Goal: Find specific page/section: Find specific page/section

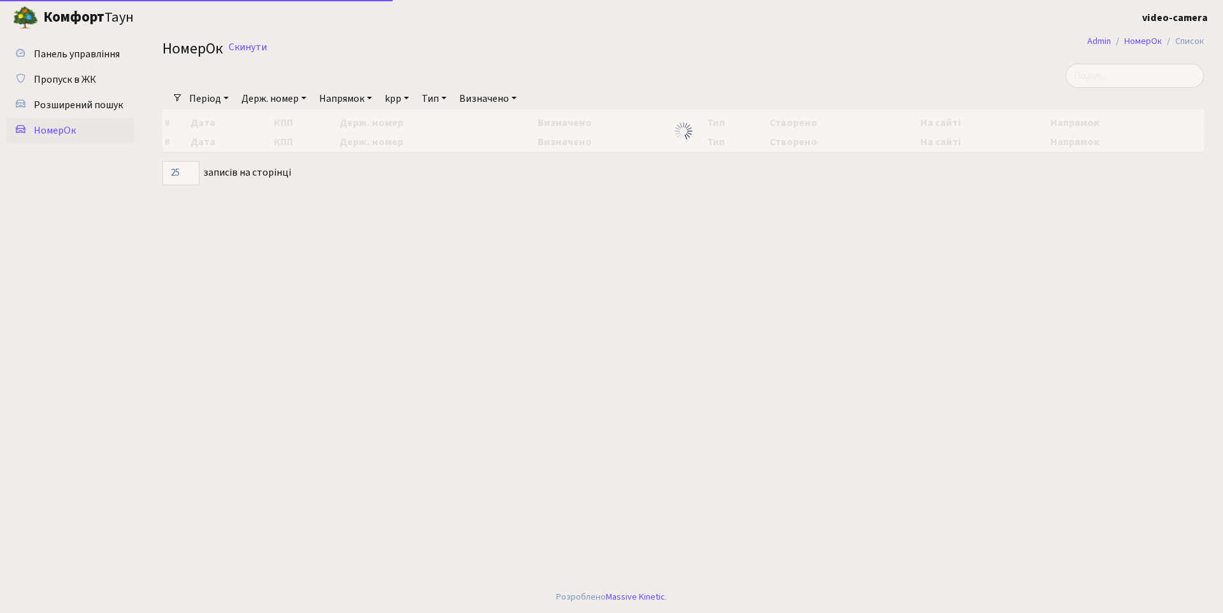
select select "25"
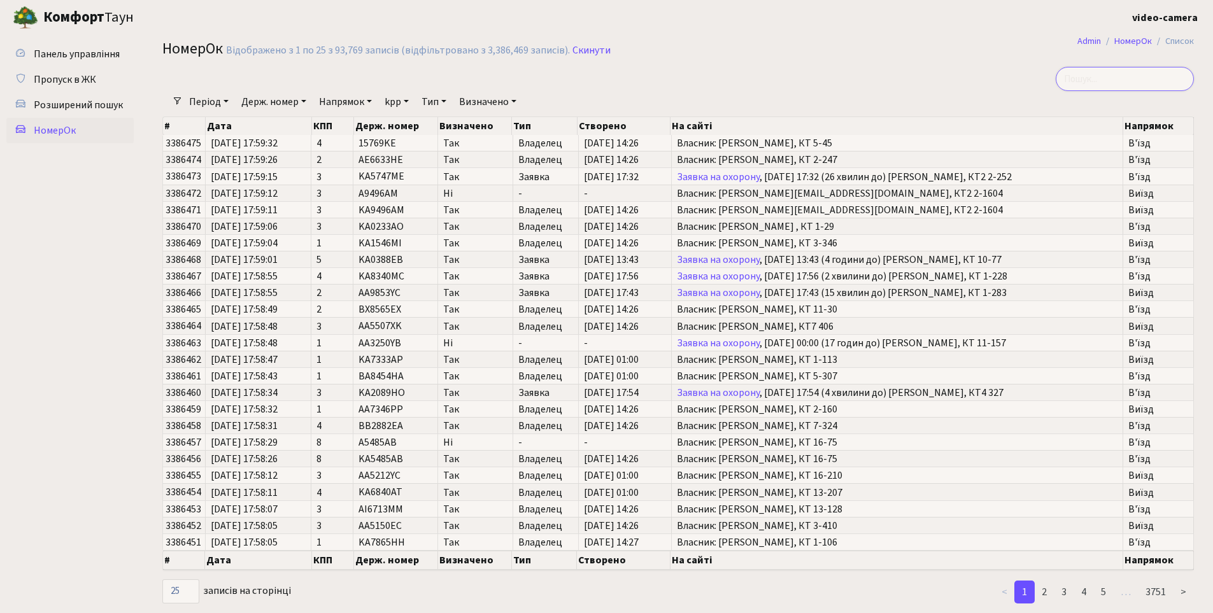
click at [1136, 78] on input "search" at bounding box center [1125, 79] width 138 height 24
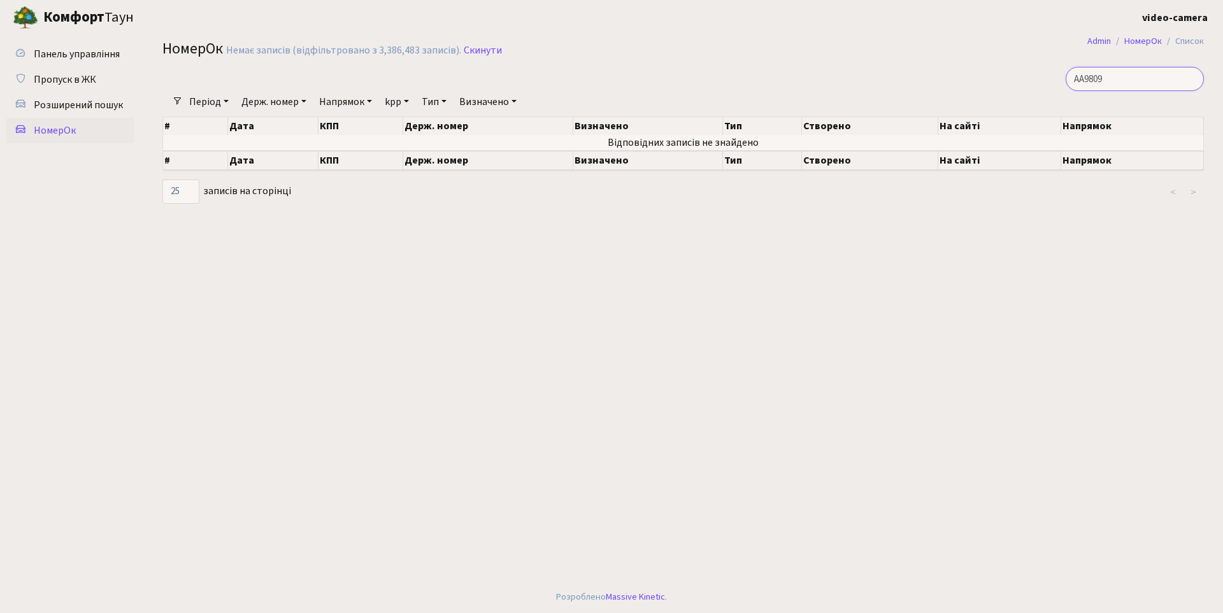
click at [1146, 82] on input "AA9809" at bounding box center [1134, 79] width 138 height 24
drag, startPoint x: 1097, startPoint y: 78, endPoint x: 964, endPoint y: 107, distance: 136.3
click at [964, 107] on div "АА9809 Фільтри Період 14.08.2025 - 14.08.2025 Держ. номер Напрямок - В'їзд Виїз…" at bounding box center [683, 136] width 1060 height 138
type input "9809"
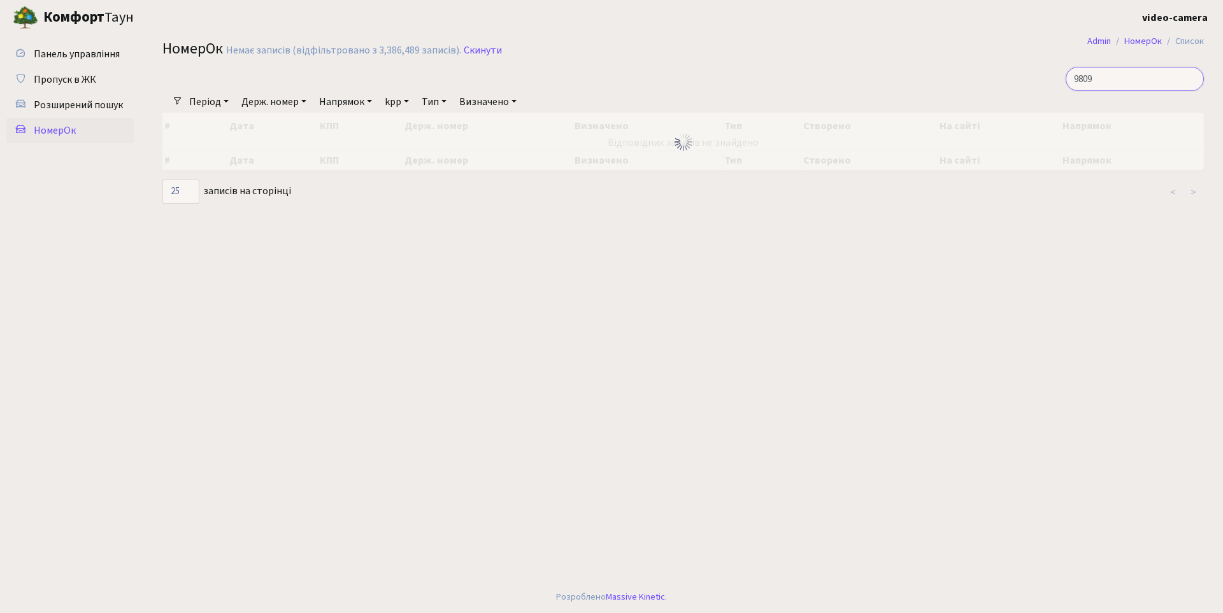
click at [1125, 78] on input "9809" at bounding box center [1134, 79] width 138 height 24
drag, startPoint x: 75, startPoint y: 97, endPoint x: 97, endPoint y: 101, distance: 23.2
click at [75, 98] on link "Розширений пошук" at bounding box center [69, 104] width 127 height 25
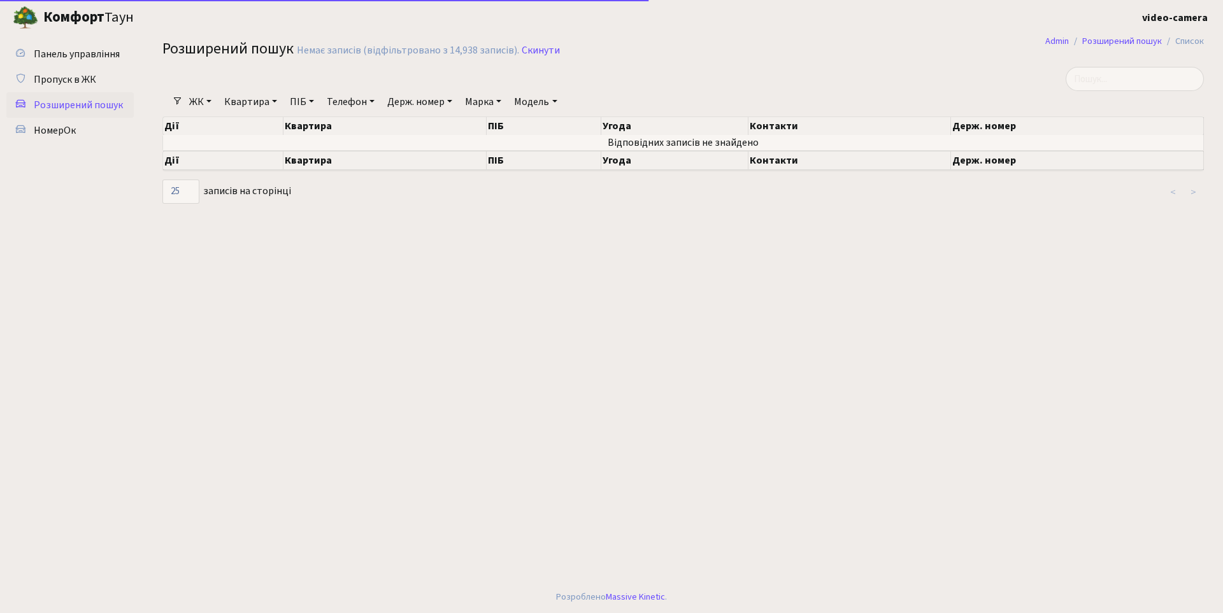
select select "25"
click at [413, 101] on link "Держ. номер" at bounding box center [419, 102] width 75 height 22
drag, startPoint x: 536, startPoint y: 40, endPoint x: 536, endPoint y: 50, distance: 9.6
click at [536, 41] on h2 "Розширений пошук Немає записів (відфільтровано з 14,938 записів). Скинути" at bounding box center [682, 51] width 1041 height 22
click at [536, 51] on link "Скинути" at bounding box center [541, 51] width 38 height 12
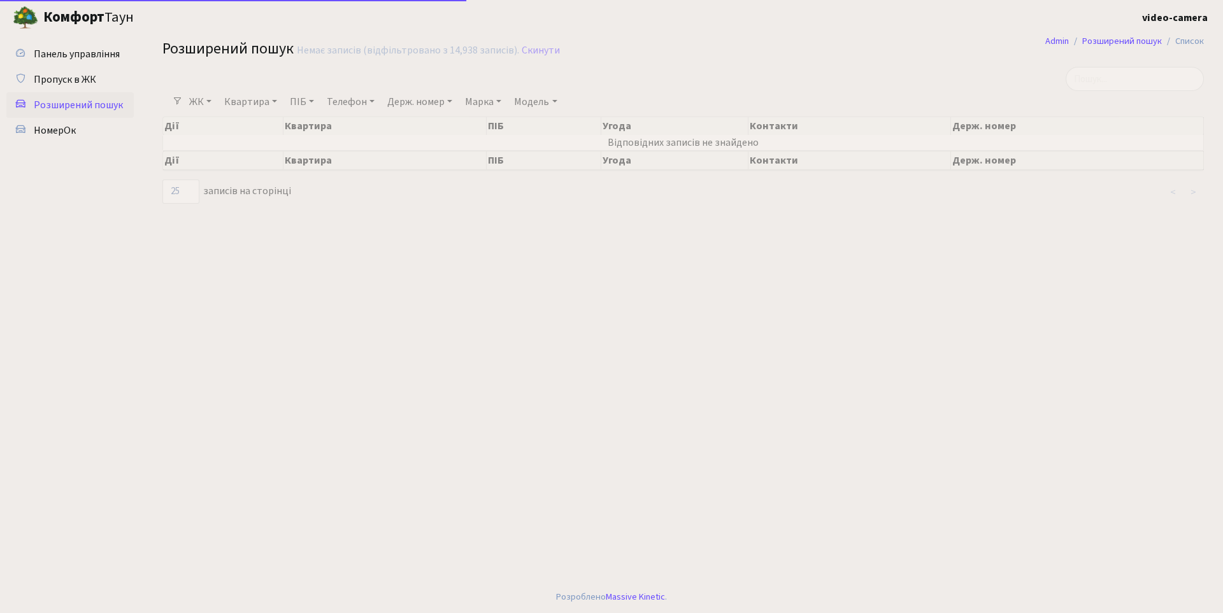
select select "25"
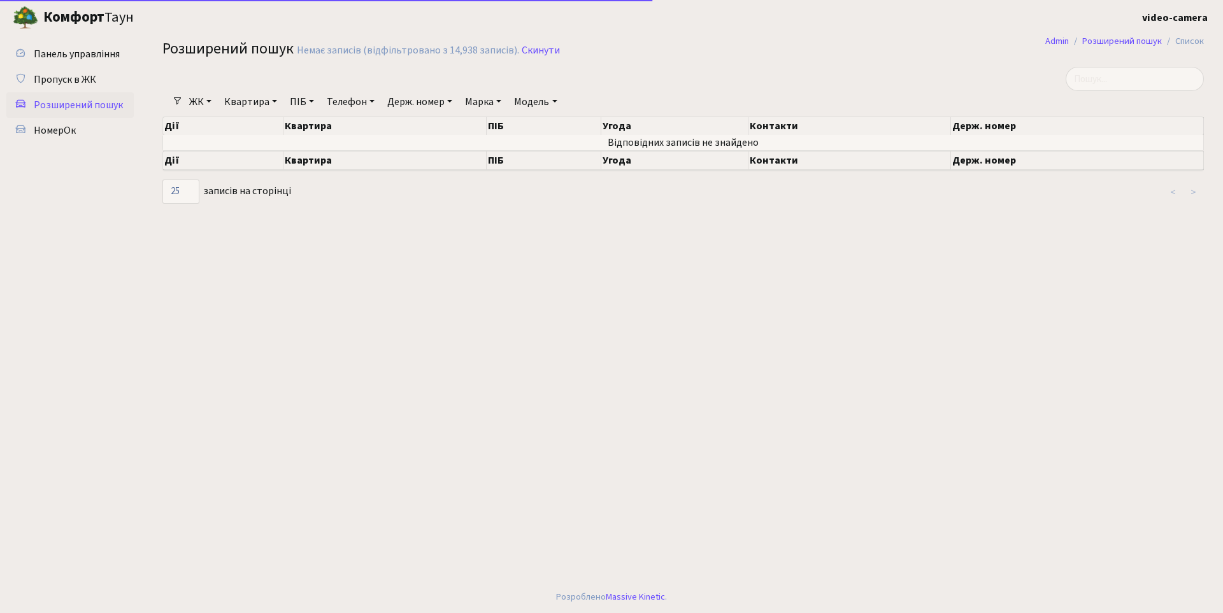
click at [413, 101] on link "Держ. номер" at bounding box center [419, 102] width 75 height 22
click at [433, 124] on input "text" at bounding box center [420, 127] width 75 height 24
paste input "9809"
type input "9809"
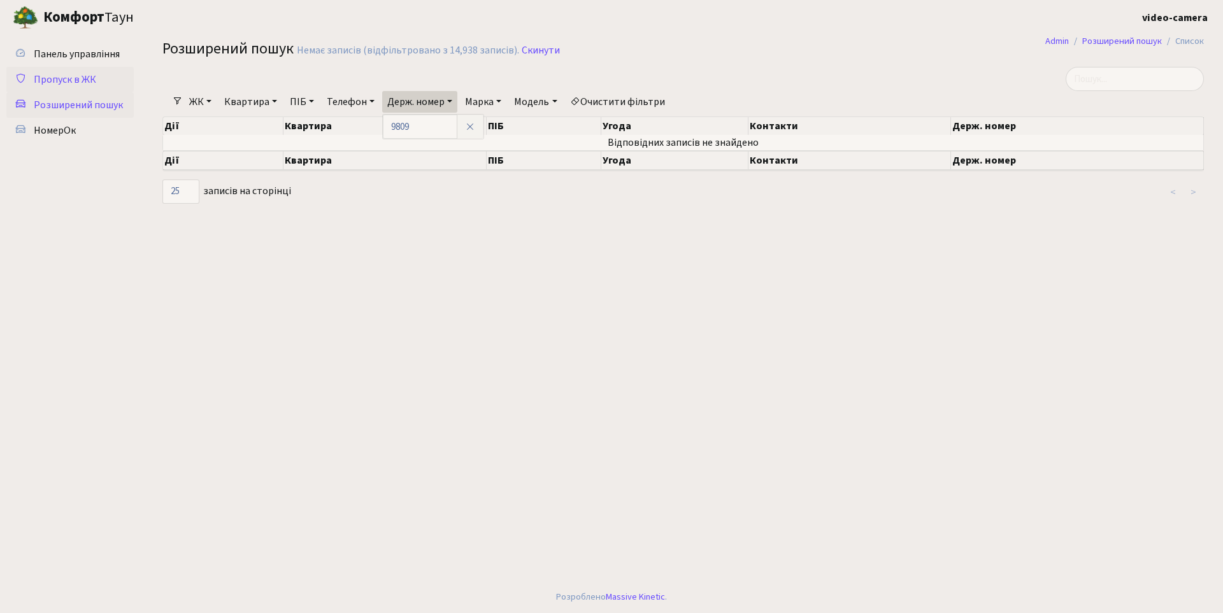
click at [62, 73] on span "Пропуск в ЖК" at bounding box center [65, 80] width 62 height 14
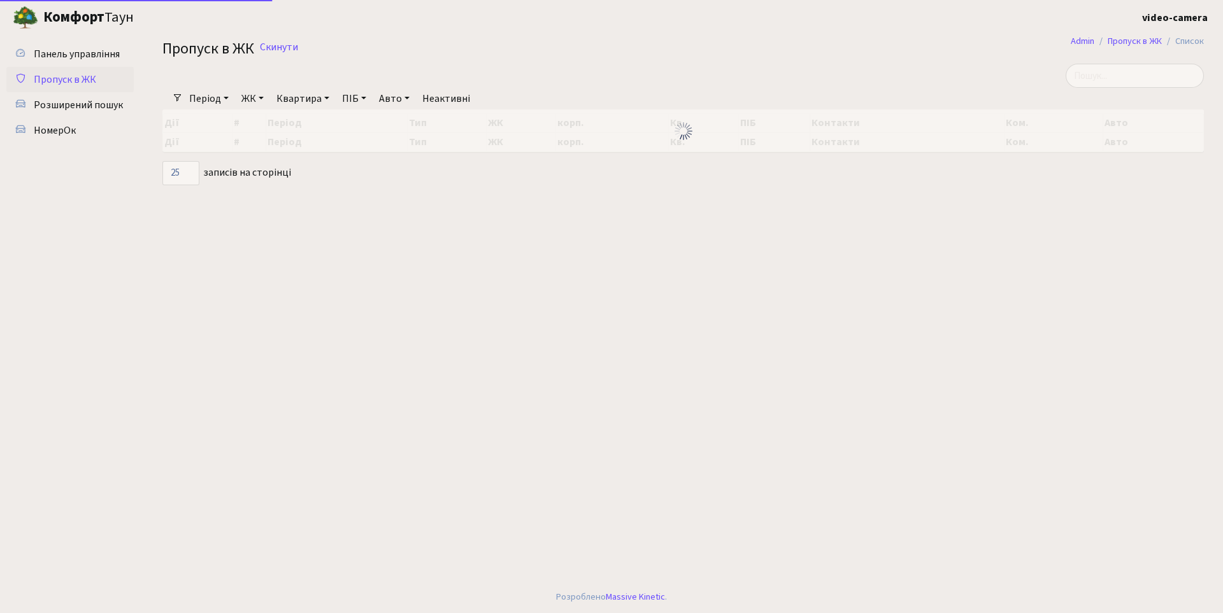
select select "25"
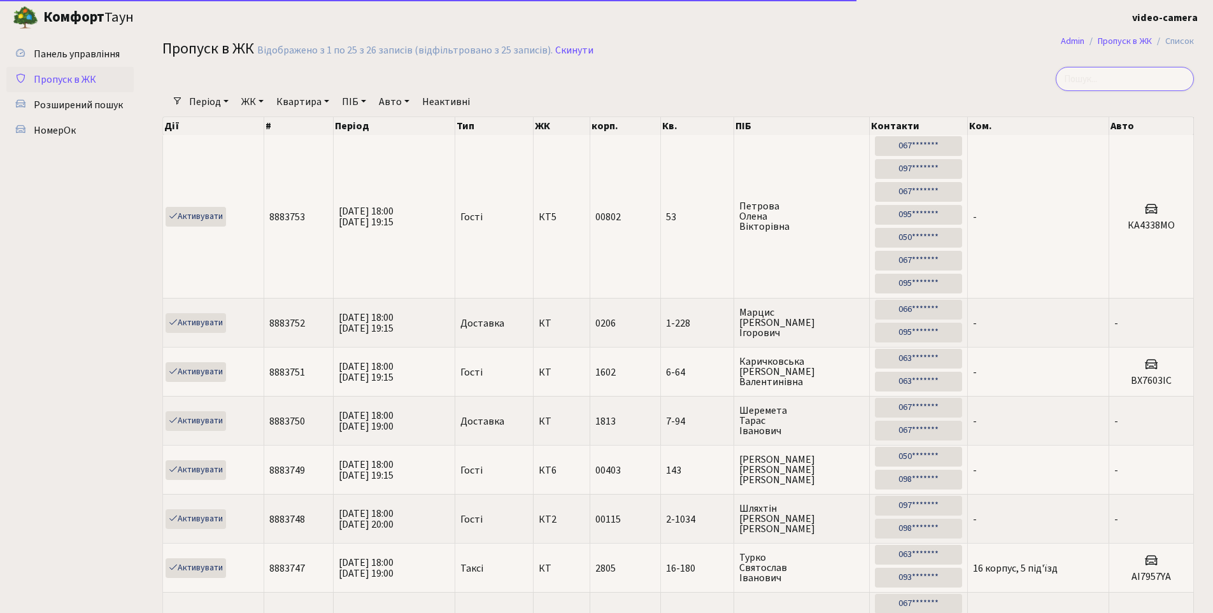
click at [1121, 77] on input "search" at bounding box center [1125, 79] width 138 height 24
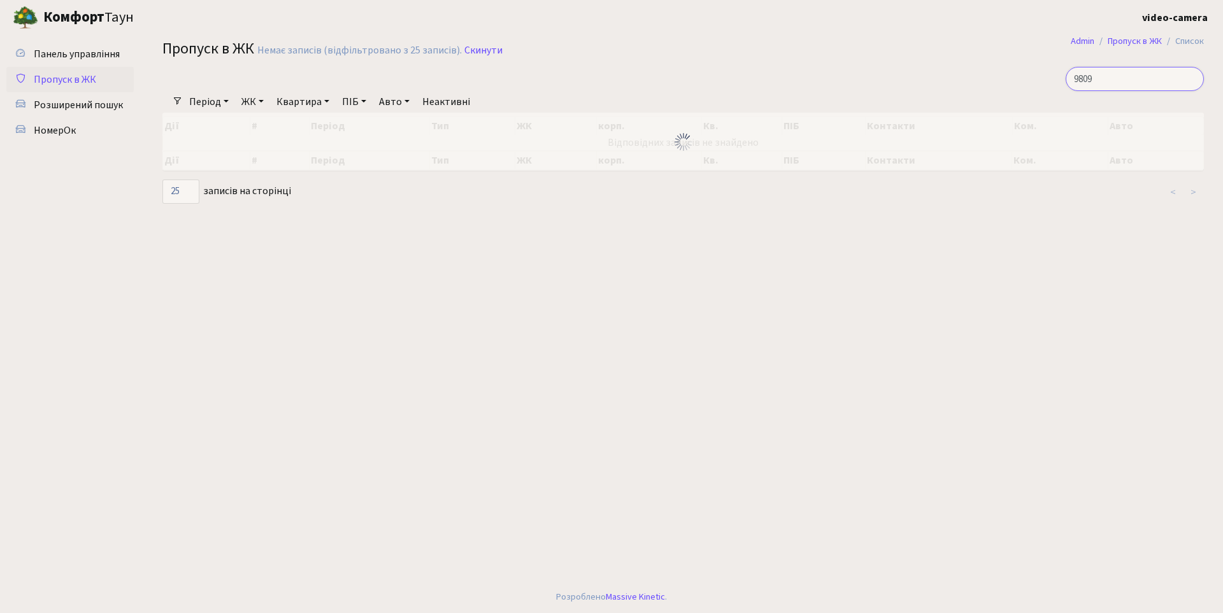
type input "9809"
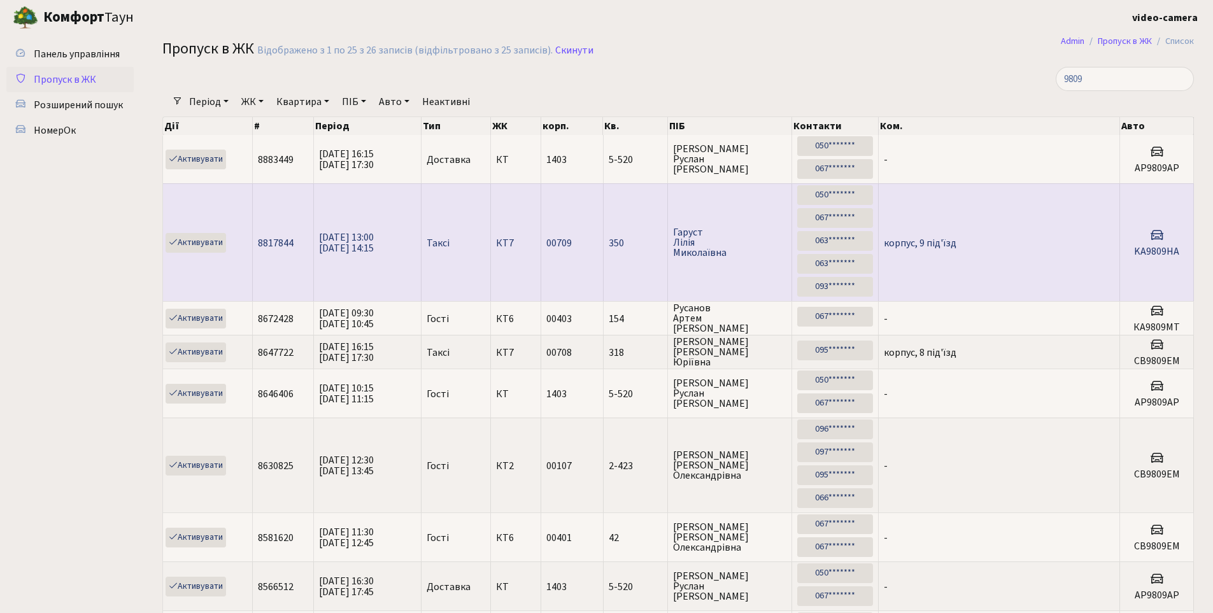
scroll to position [2, 0]
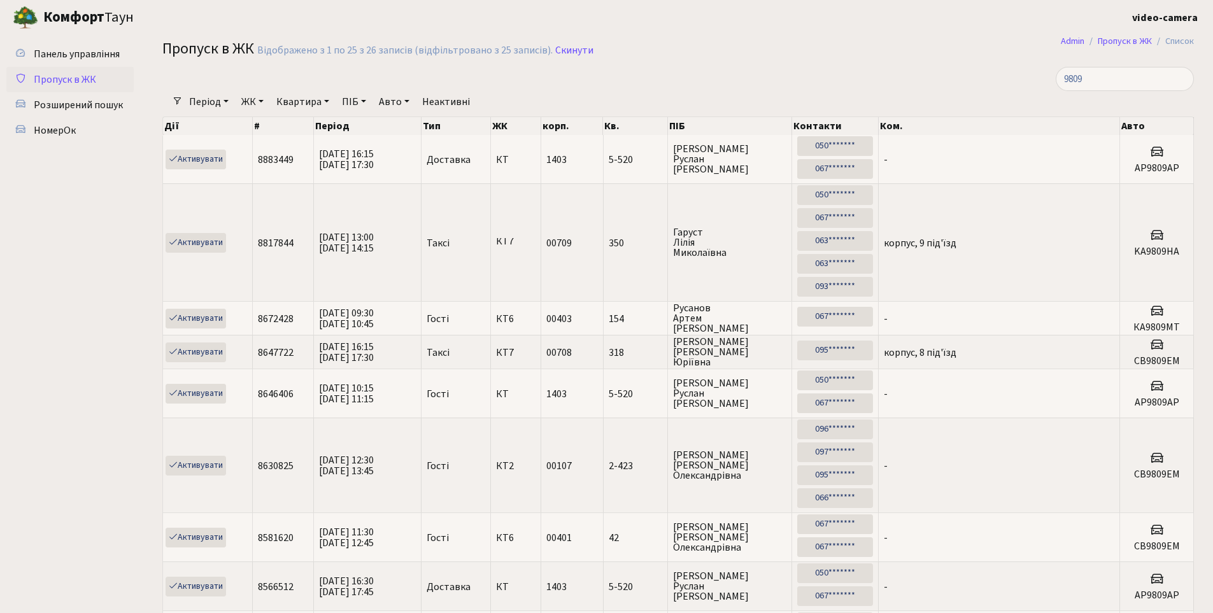
click at [923, 58] on h2 "Пропуск в ЖК Відображено з 1 по 25 з 26 записів (відфільтровано з 25 записів). …" at bounding box center [678, 51] width 1032 height 22
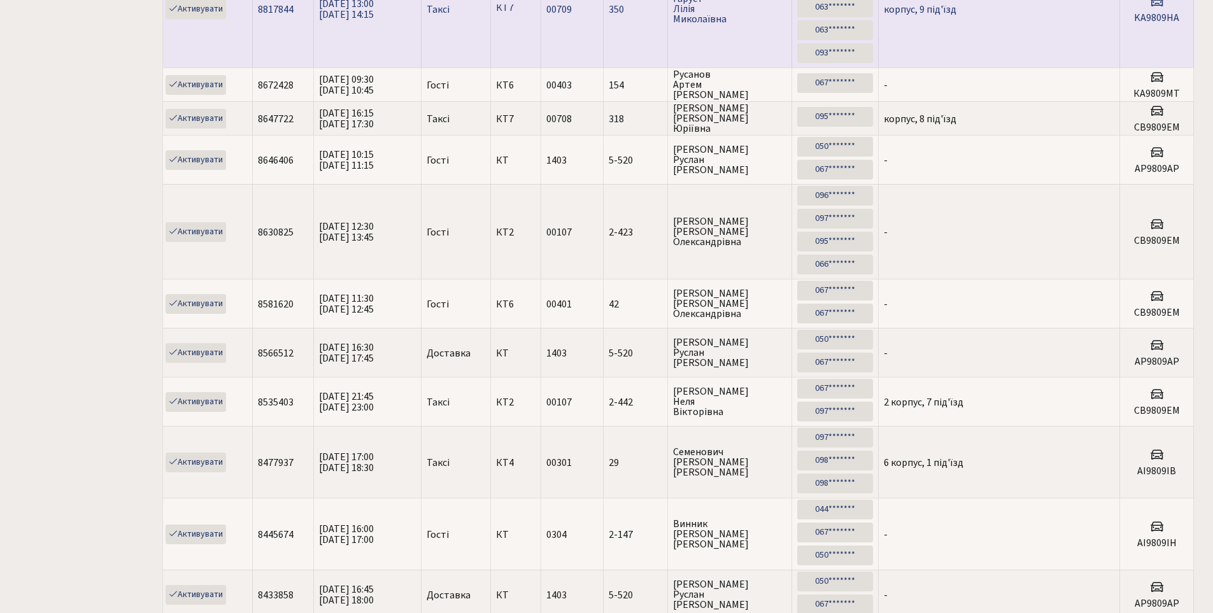
scroll to position [0, 0]
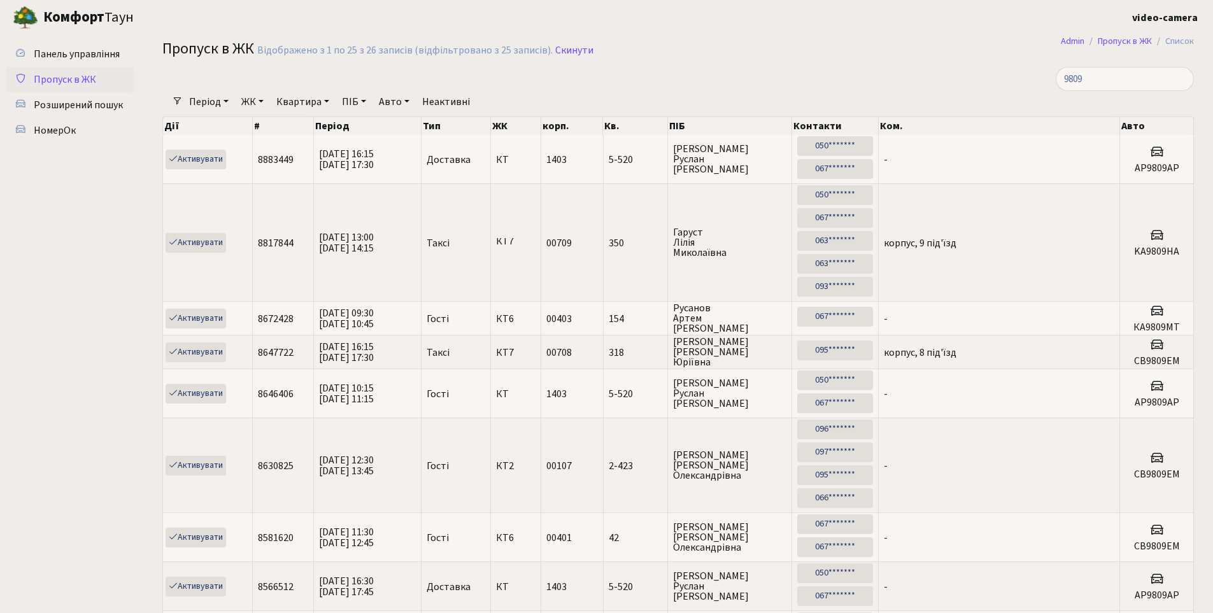
click at [1179, 71] on input "9809" at bounding box center [1125, 79] width 138 height 24
click at [1113, 81] on input "9809" at bounding box center [1125, 79] width 138 height 24
click at [1179, 78] on input "9809" at bounding box center [1125, 79] width 138 height 24
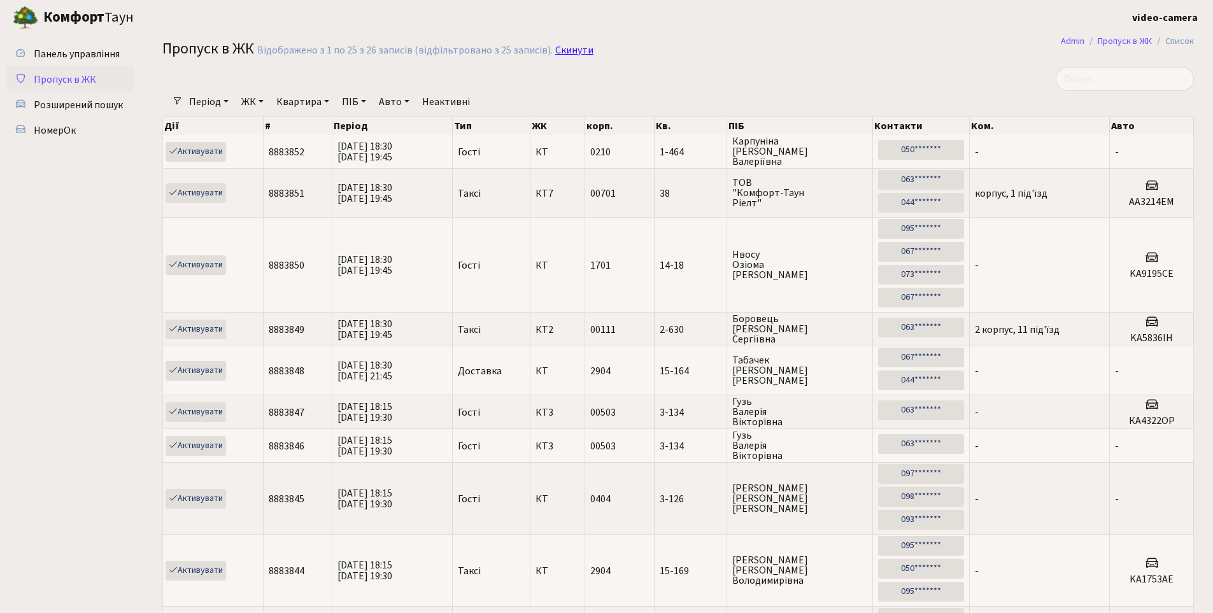
click at [572, 47] on link "Скинути" at bounding box center [574, 51] width 38 height 12
